Goal: Answer question/provide support

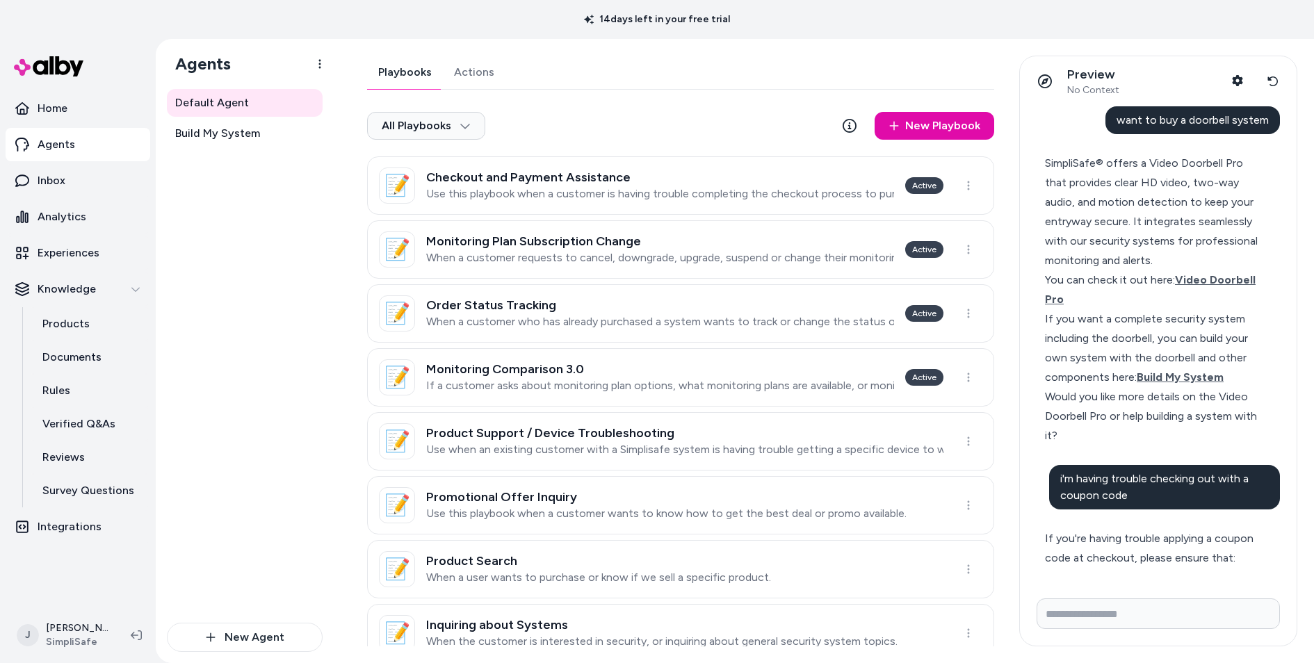
scroll to position [433, 0]
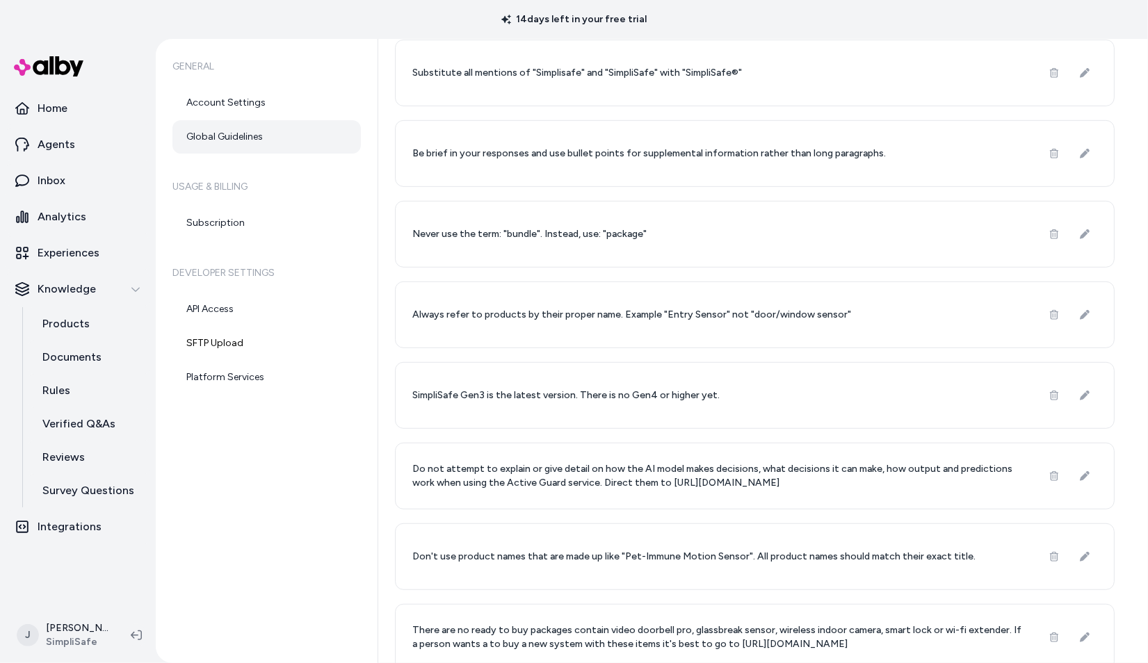
scroll to position [719, 0]
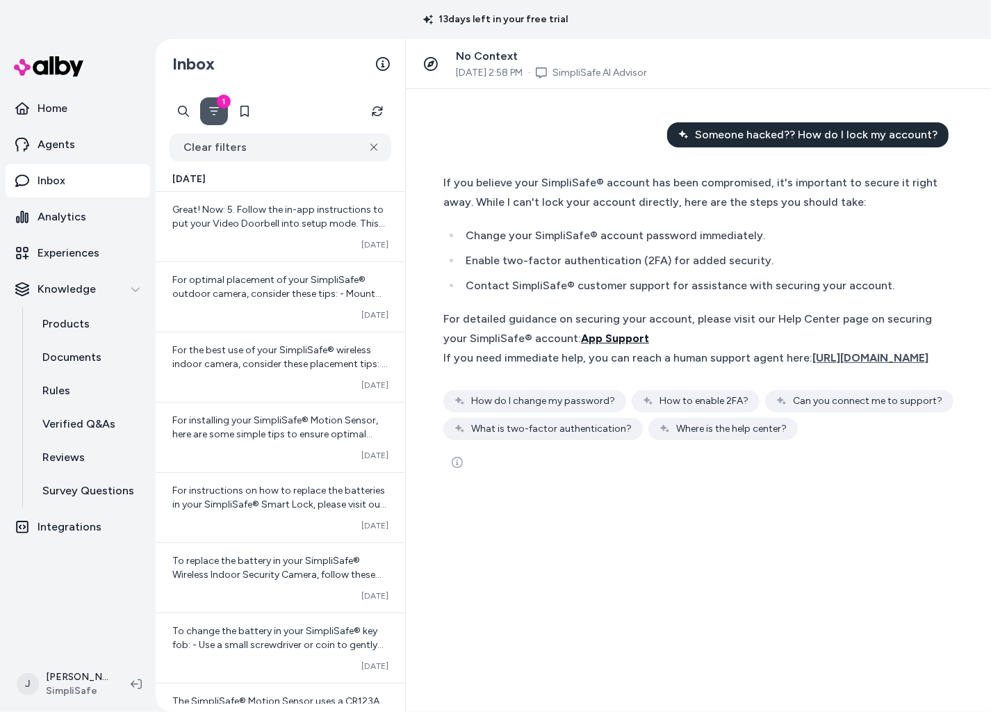
click at [649, 332] on span "App Support" at bounding box center [615, 338] width 68 height 13
click at [649, 334] on span "App Support" at bounding box center [615, 338] width 68 height 13
click at [644, 336] on span "App Support" at bounding box center [615, 338] width 68 height 13
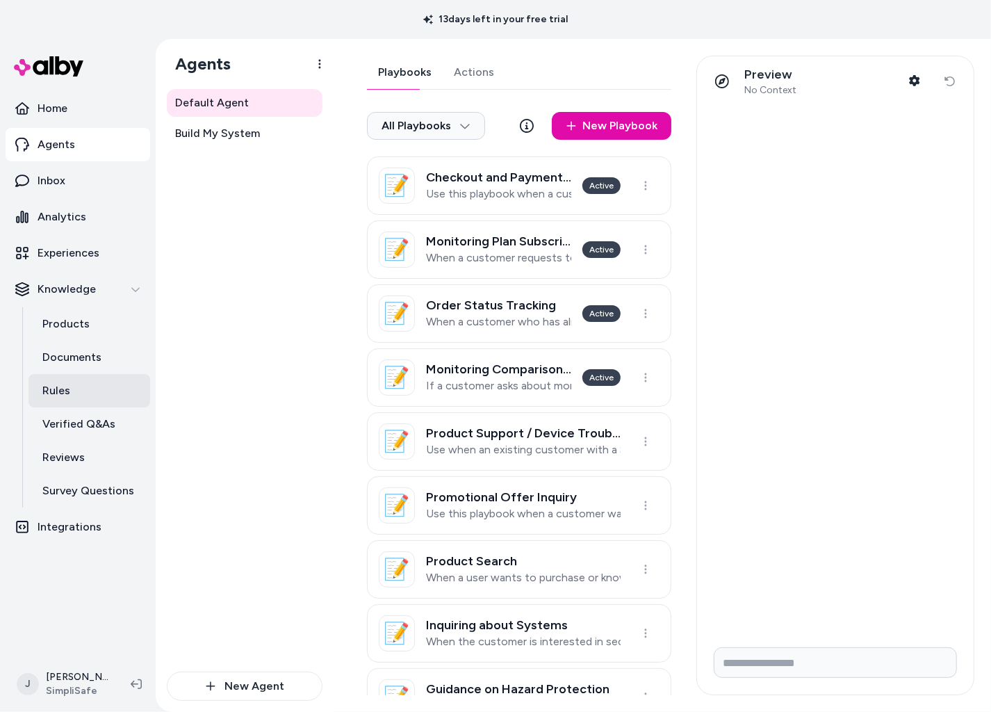
click at [77, 387] on link "Rules" at bounding box center [89, 390] width 122 height 33
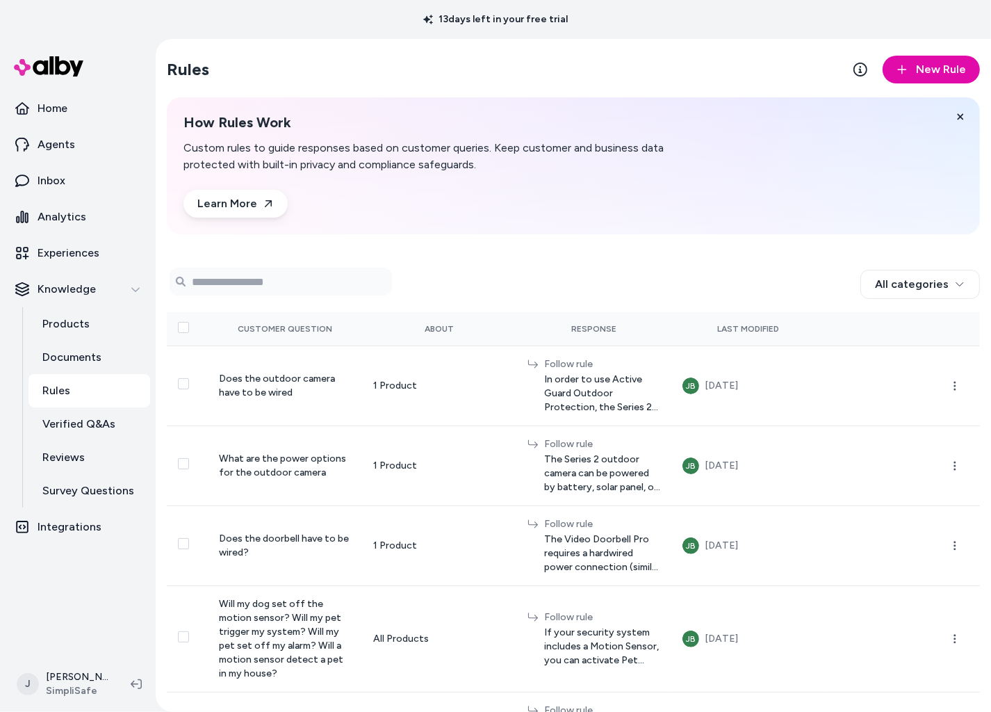
click at [455, 263] on div "0 selected Search Products All categories Customer Question About Response Last…" at bounding box center [573, 713] width 813 height 915
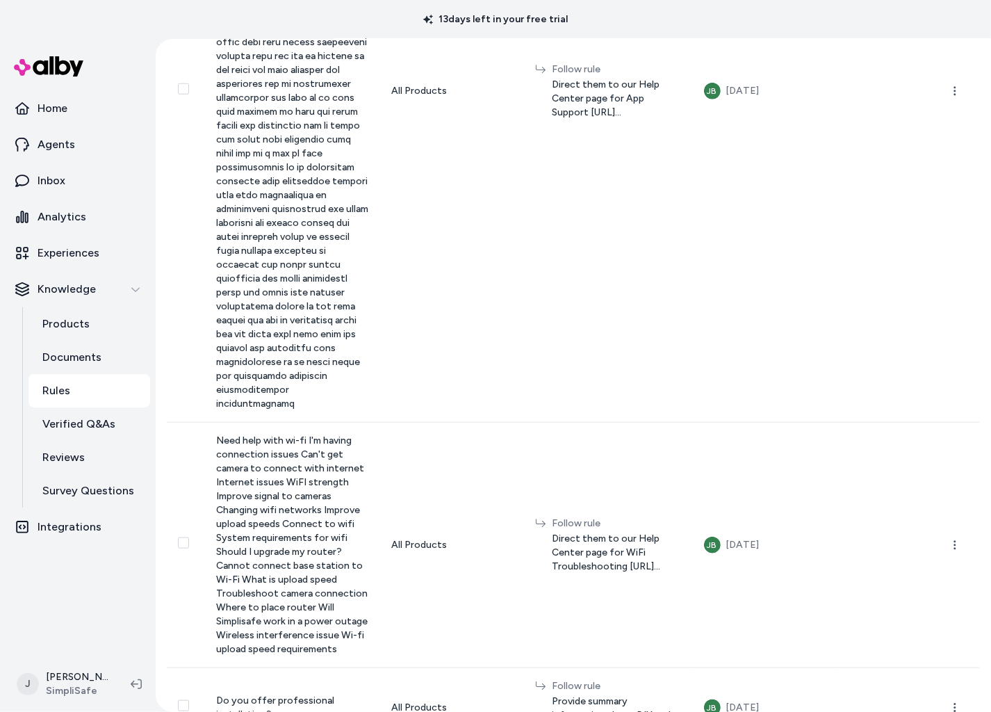
scroll to position [6931, 0]
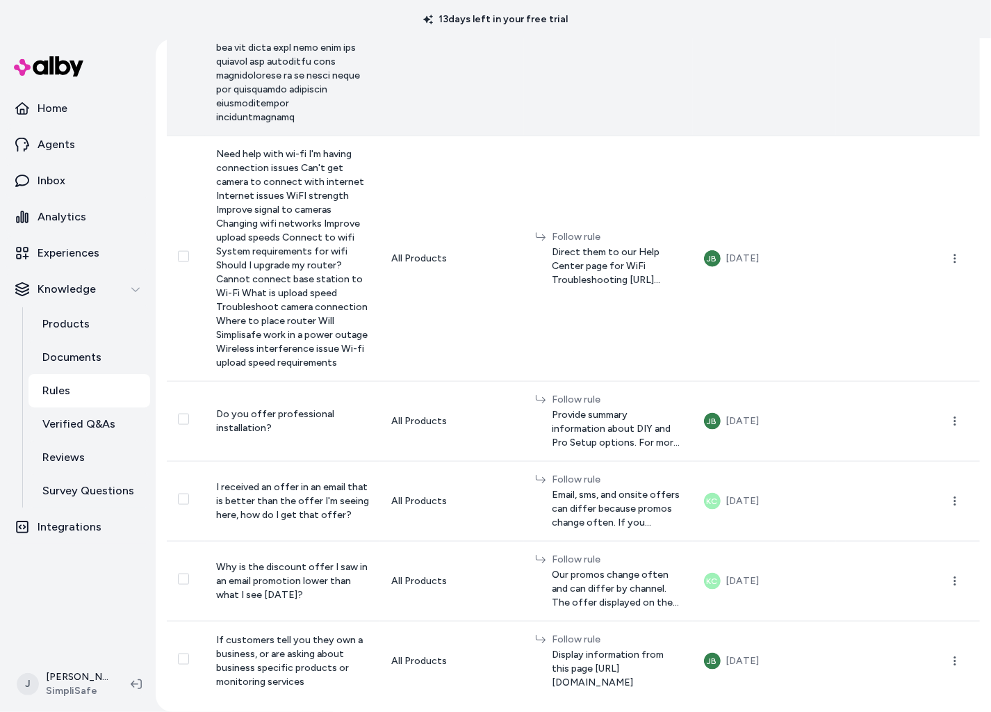
drag, startPoint x: 643, startPoint y: 403, endPoint x: 495, endPoint y: 408, distance: 148.1
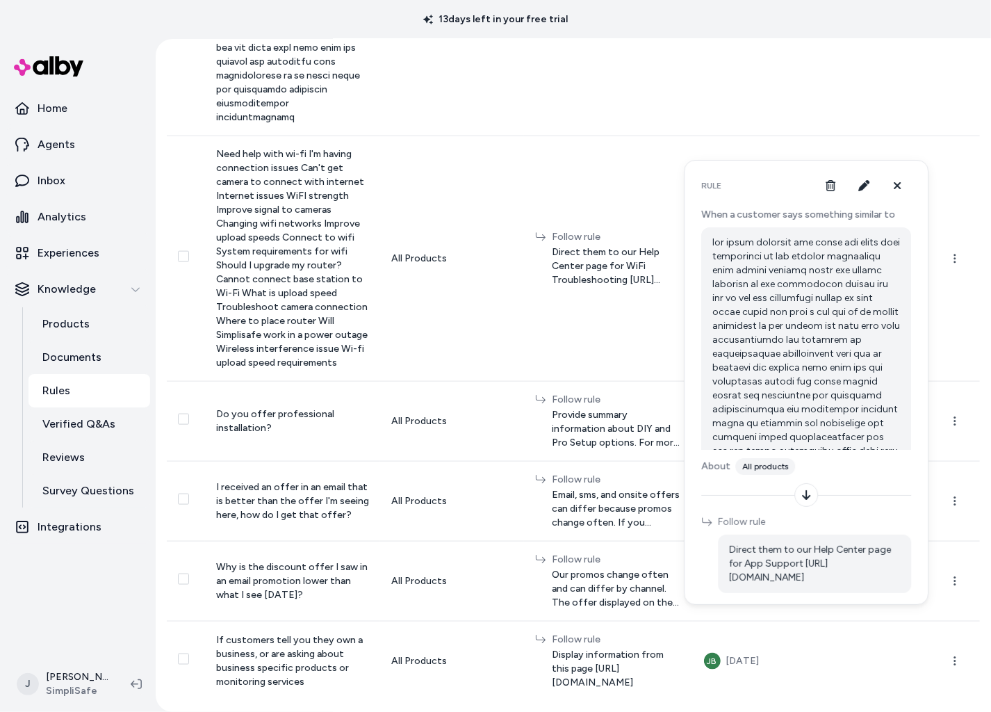
click at [819, 573] on span "Direct them to our Help Center page for App Support https://support.simplisafe.…" at bounding box center [814, 564] width 171 height 42
click at [864, 187] on icon "button" at bounding box center [863, 185] width 11 height 11
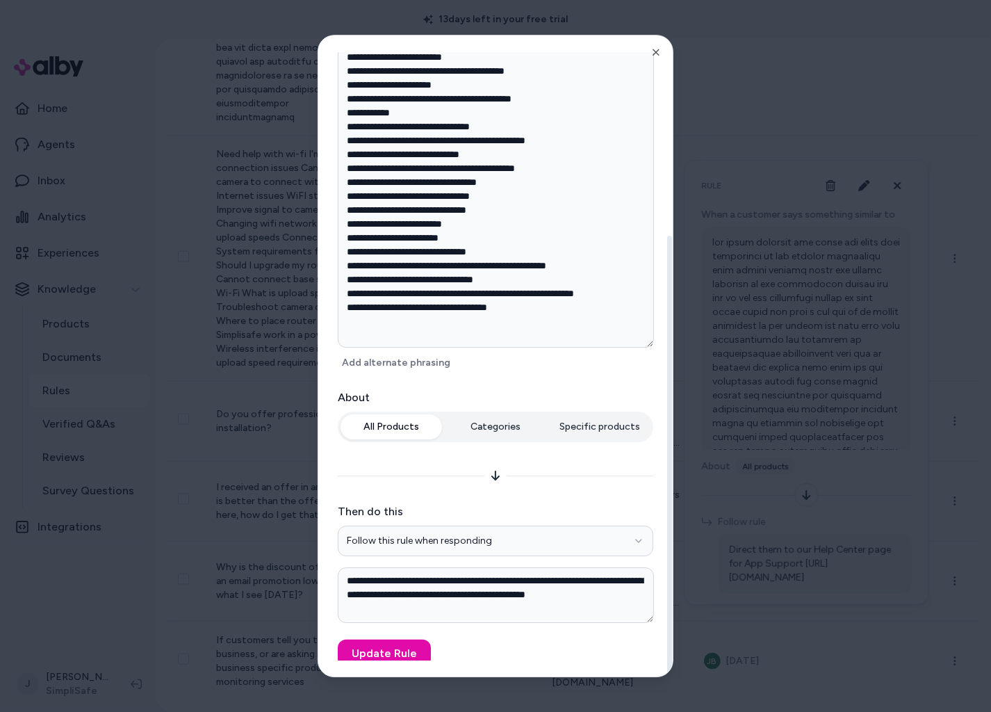
scroll to position [275, 0]
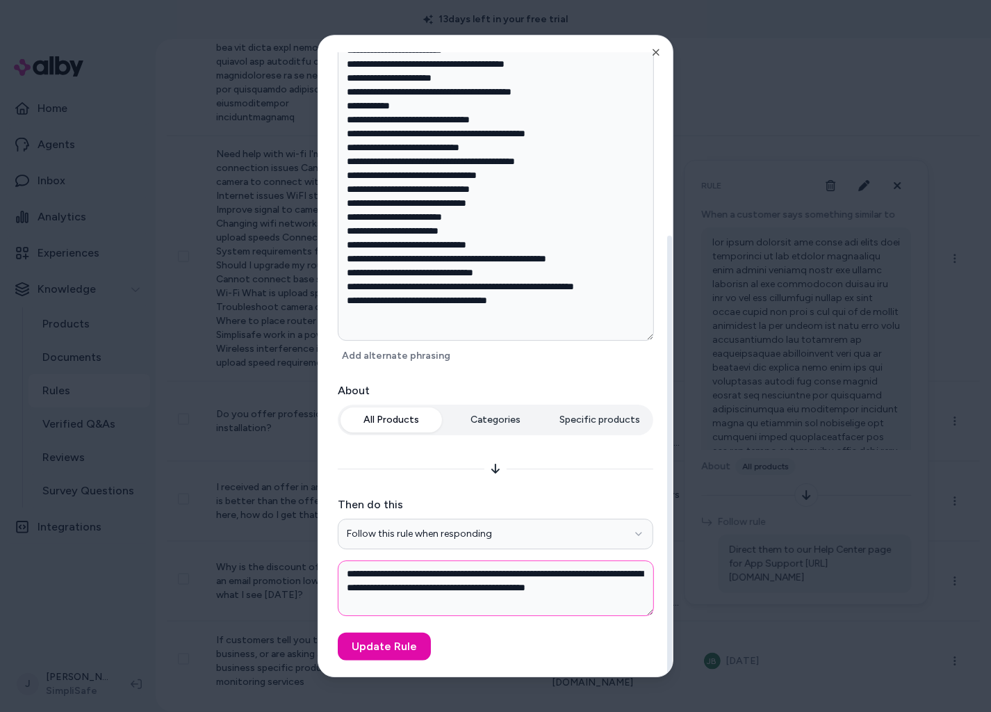
drag, startPoint x: 543, startPoint y: 605, endPoint x: 341, endPoint y: 590, distance: 202.2
click at [341, 590] on textarea "**********" at bounding box center [496, 588] width 316 height 56
type textarea "*"
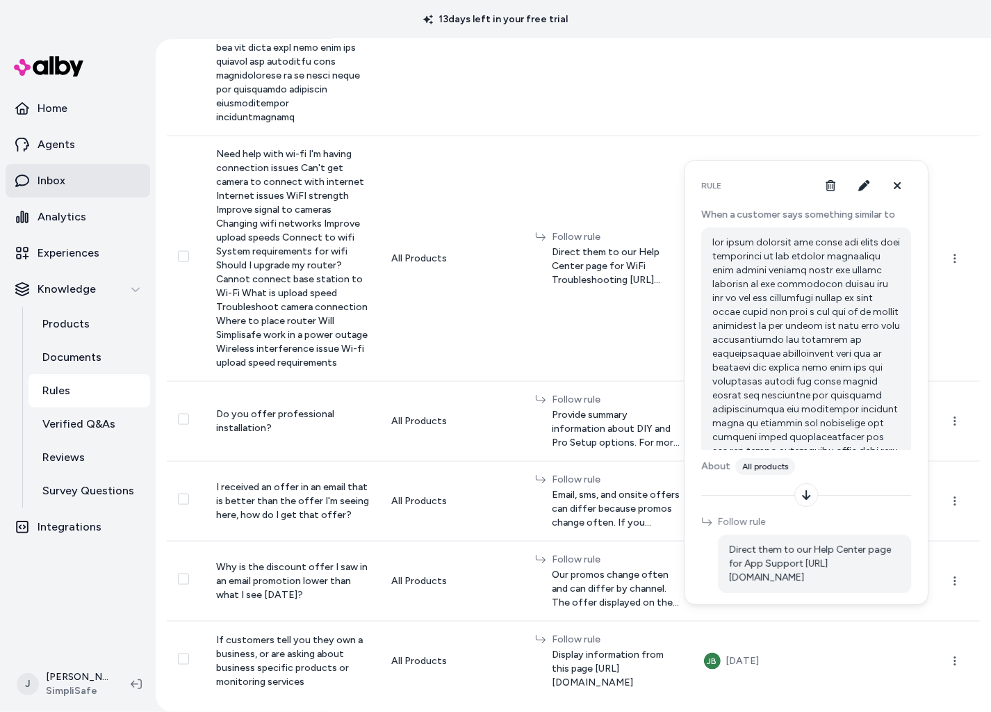
click at [72, 172] on link "Inbox" at bounding box center [78, 180] width 145 height 33
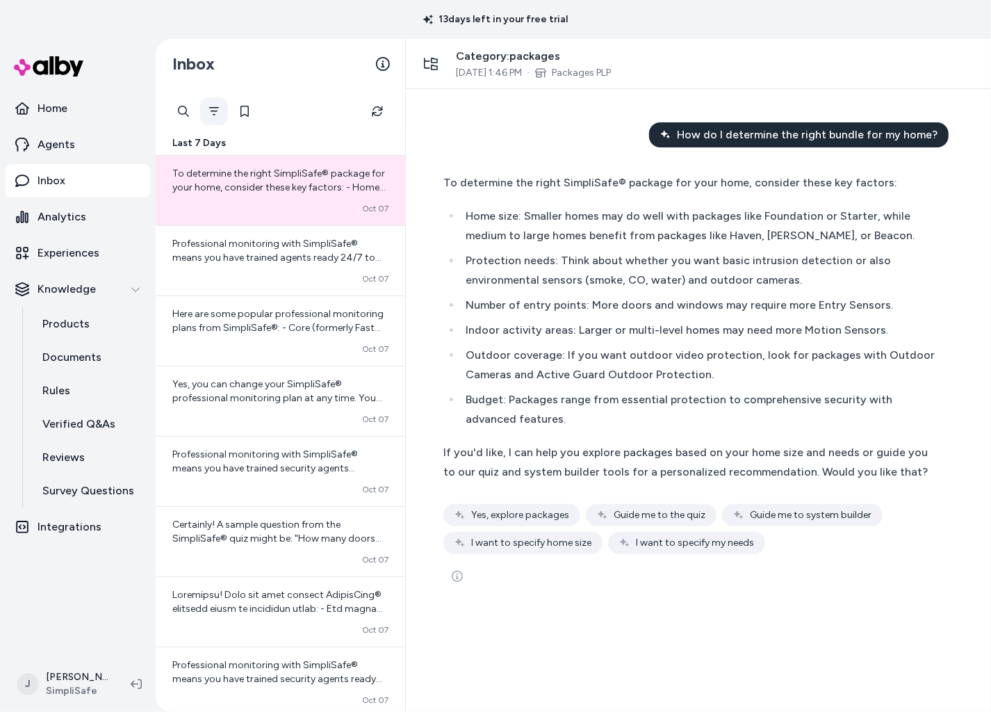
click at [209, 113] on icon "Filter" at bounding box center [214, 111] width 11 height 11
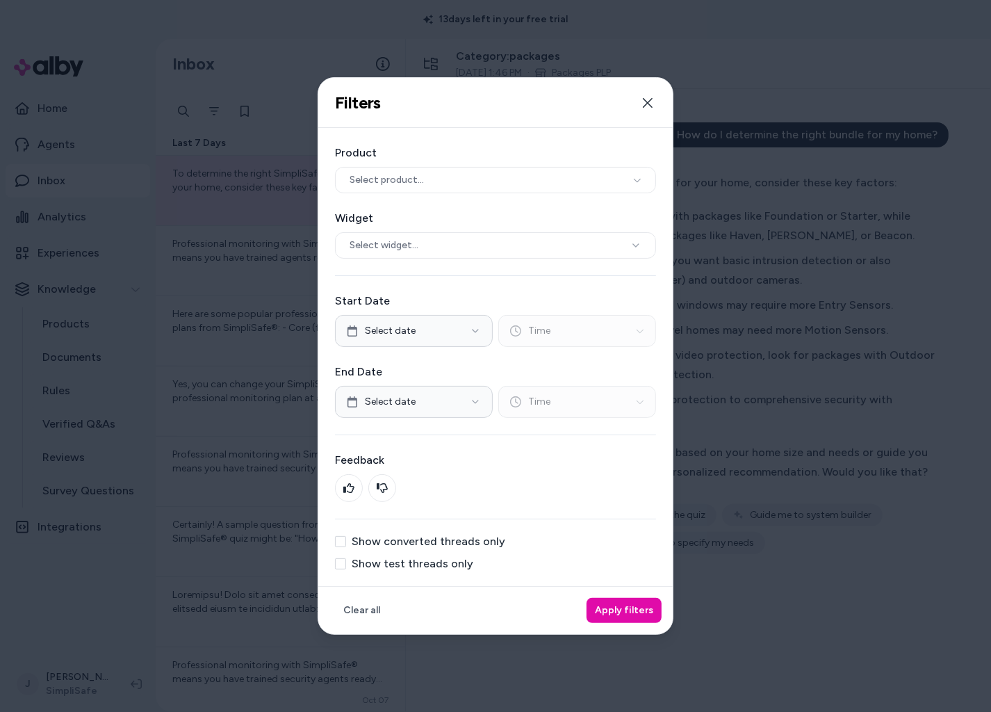
click at [391, 558] on label "Show test threads only" at bounding box center [413, 563] width 122 height 11
click at [346, 558] on button "Show test threads only" at bounding box center [340, 563] width 11 height 11
click at [642, 605] on button "Apply filters" at bounding box center [624, 610] width 75 height 25
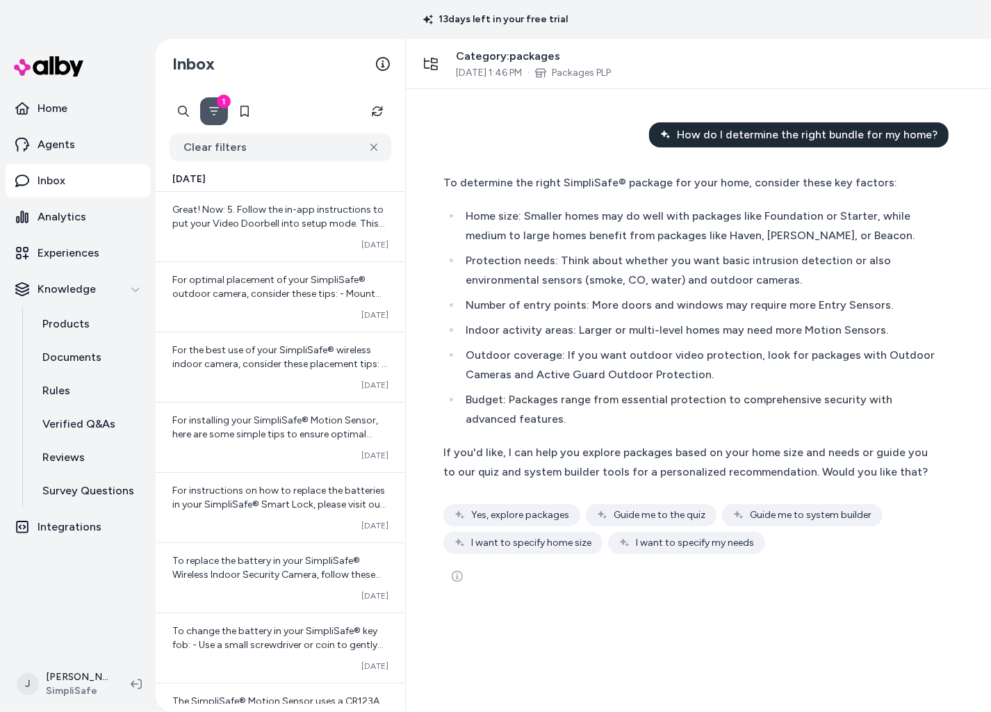
click at [215, 118] on button "1" at bounding box center [214, 111] width 28 height 28
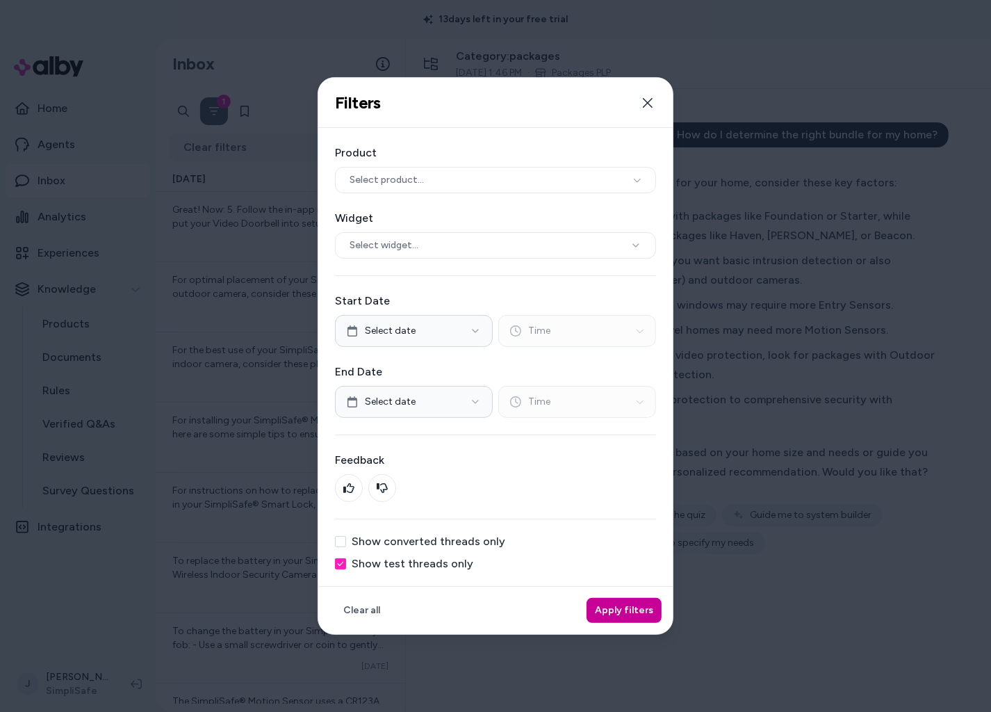
click at [624, 605] on button "Apply filters" at bounding box center [624, 610] width 75 height 25
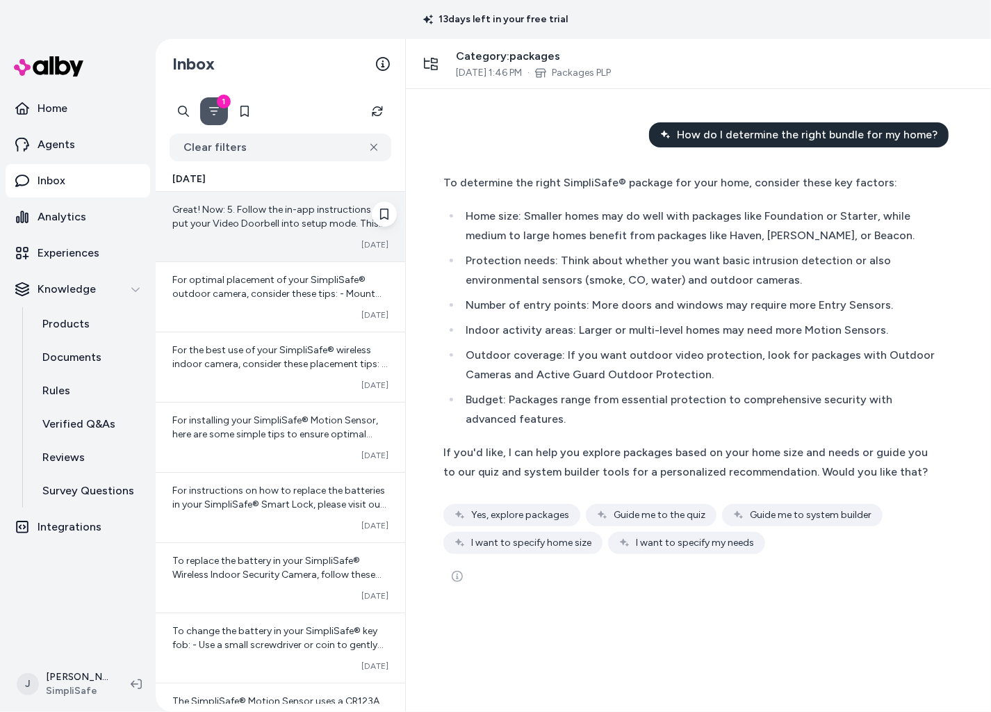
click at [261, 218] on span "Great! Now: 5. Follow the in-app instructions to put your Video Doorbell into s…" at bounding box center [278, 258] width 213 height 109
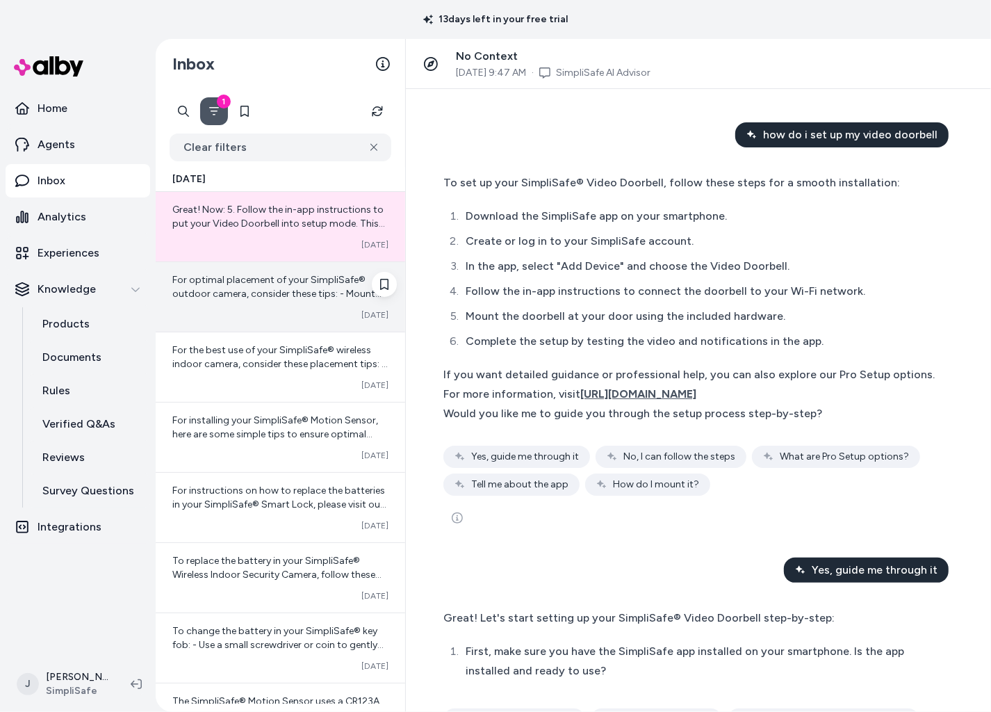
click at [313, 308] on div "For optimal placement of your SimpliSafe® outdoor camera, consider these tips: …" at bounding box center [281, 297] width 250 height 70
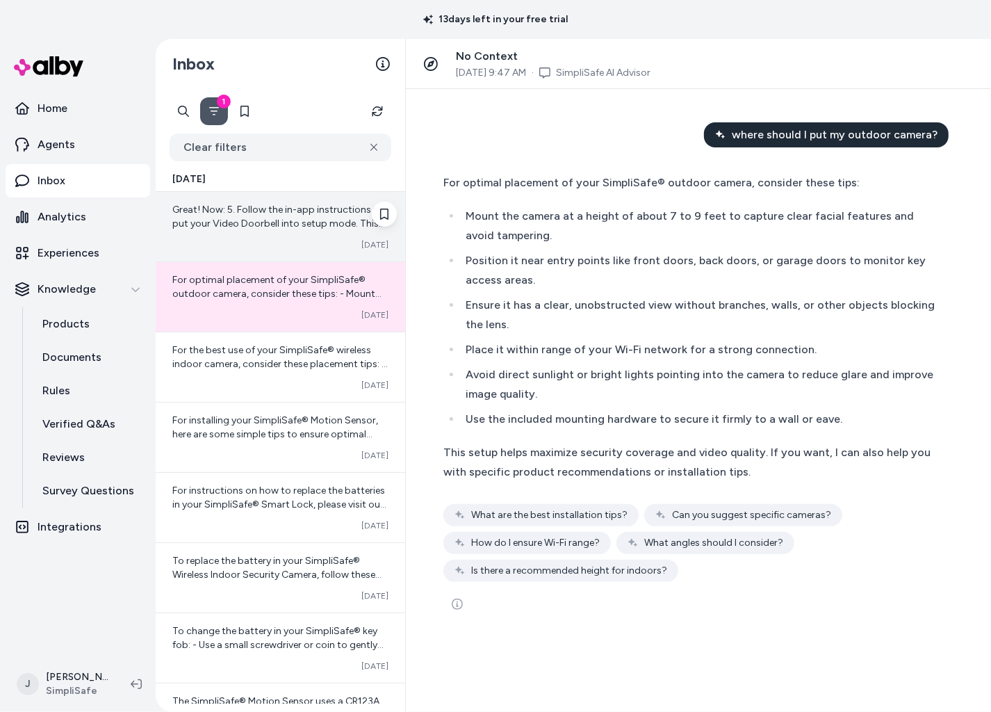
click at [280, 214] on span "Great! Now: 5. Follow the in-app instructions to put your Video Doorbell into s…" at bounding box center [278, 258] width 213 height 109
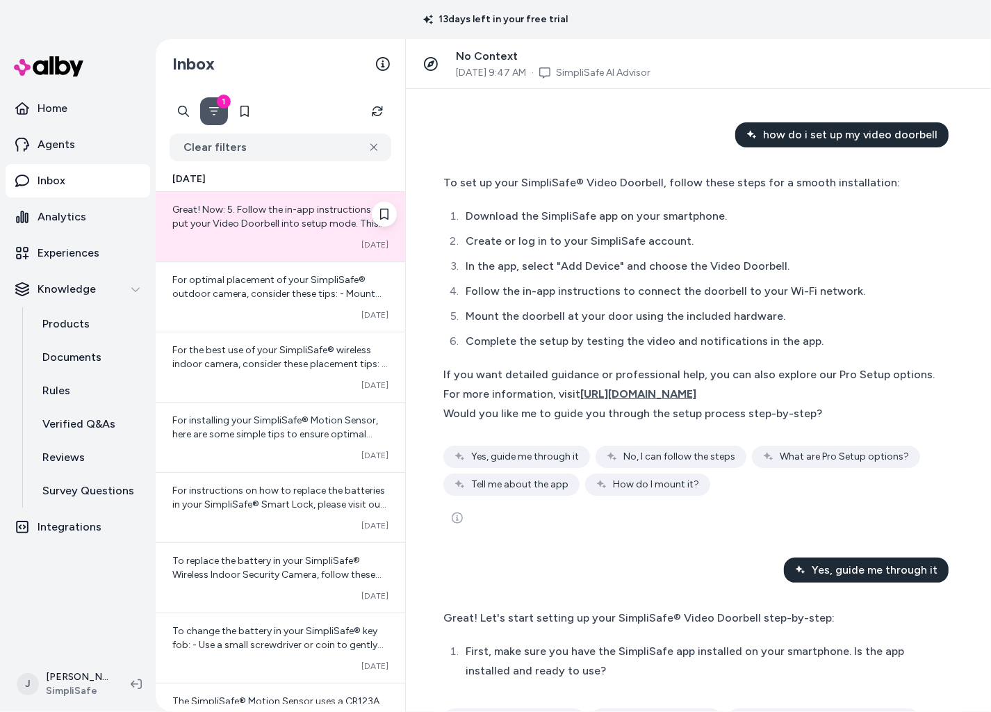
click at [304, 214] on span "Great! Now: 5. Follow the in-app instructions to put your Video Doorbell into s…" at bounding box center [278, 258] width 213 height 109
